Goal: Transaction & Acquisition: Purchase product/service

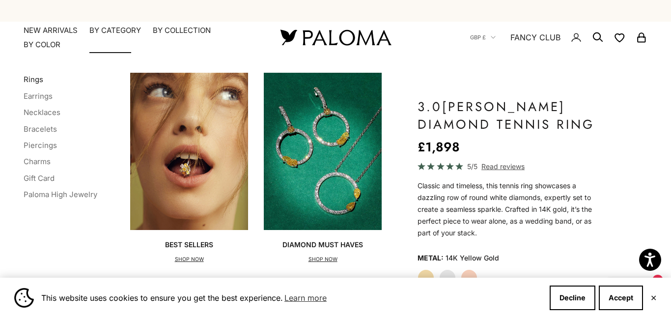
click at [33, 81] on link "Rings" at bounding box center [34, 79] width 20 height 9
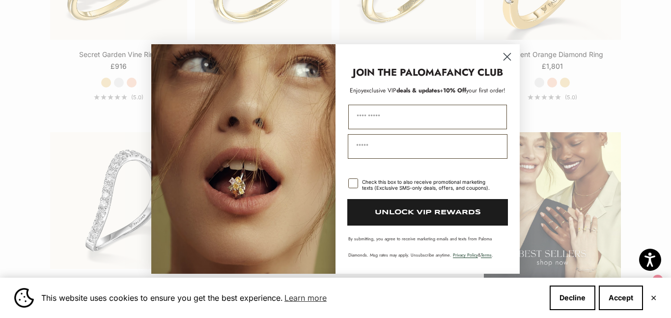
scroll to position [1081, 0]
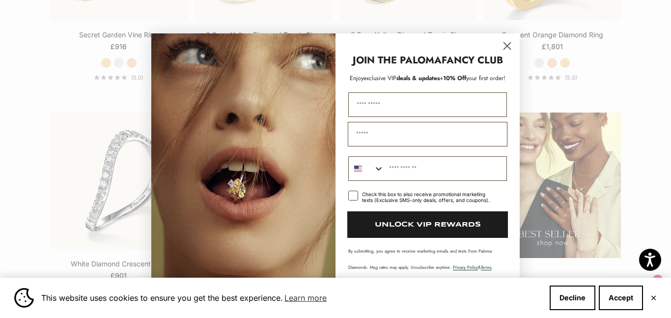
click at [505, 46] on circle "Close dialog" at bounding box center [507, 45] width 16 height 16
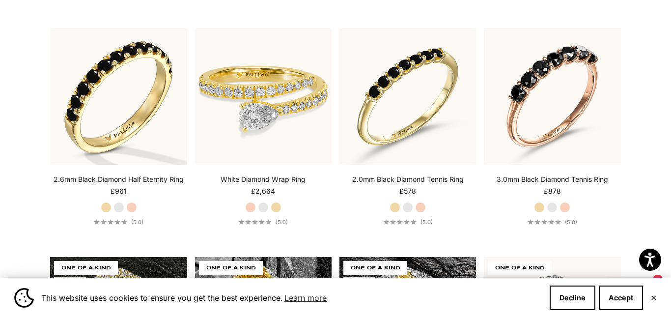
scroll to position [3458, 0]
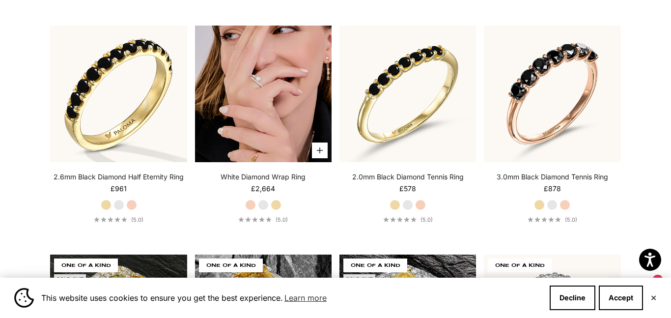
click at [261, 86] on img at bounding box center [263, 94] width 137 height 137
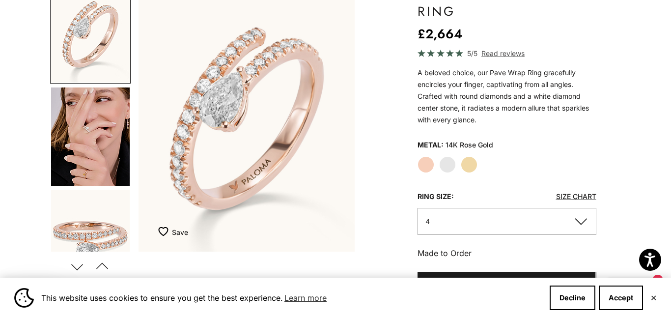
scroll to position [39, 0]
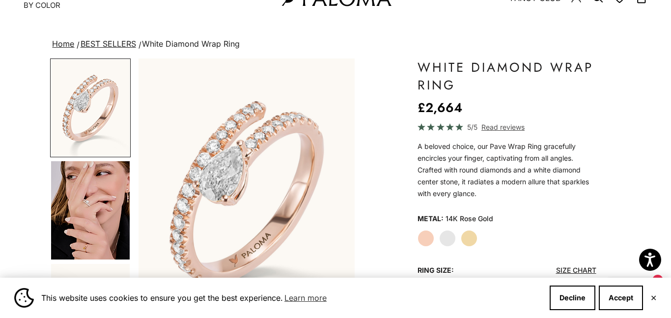
click at [447, 237] on label "White Gold" at bounding box center [447, 238] width 17 height 17
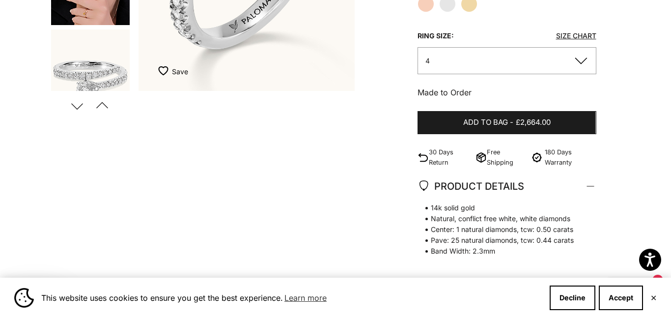
scroll to position [275, 0]
